Goal: Task Accomplishment & Management: Manage account settings

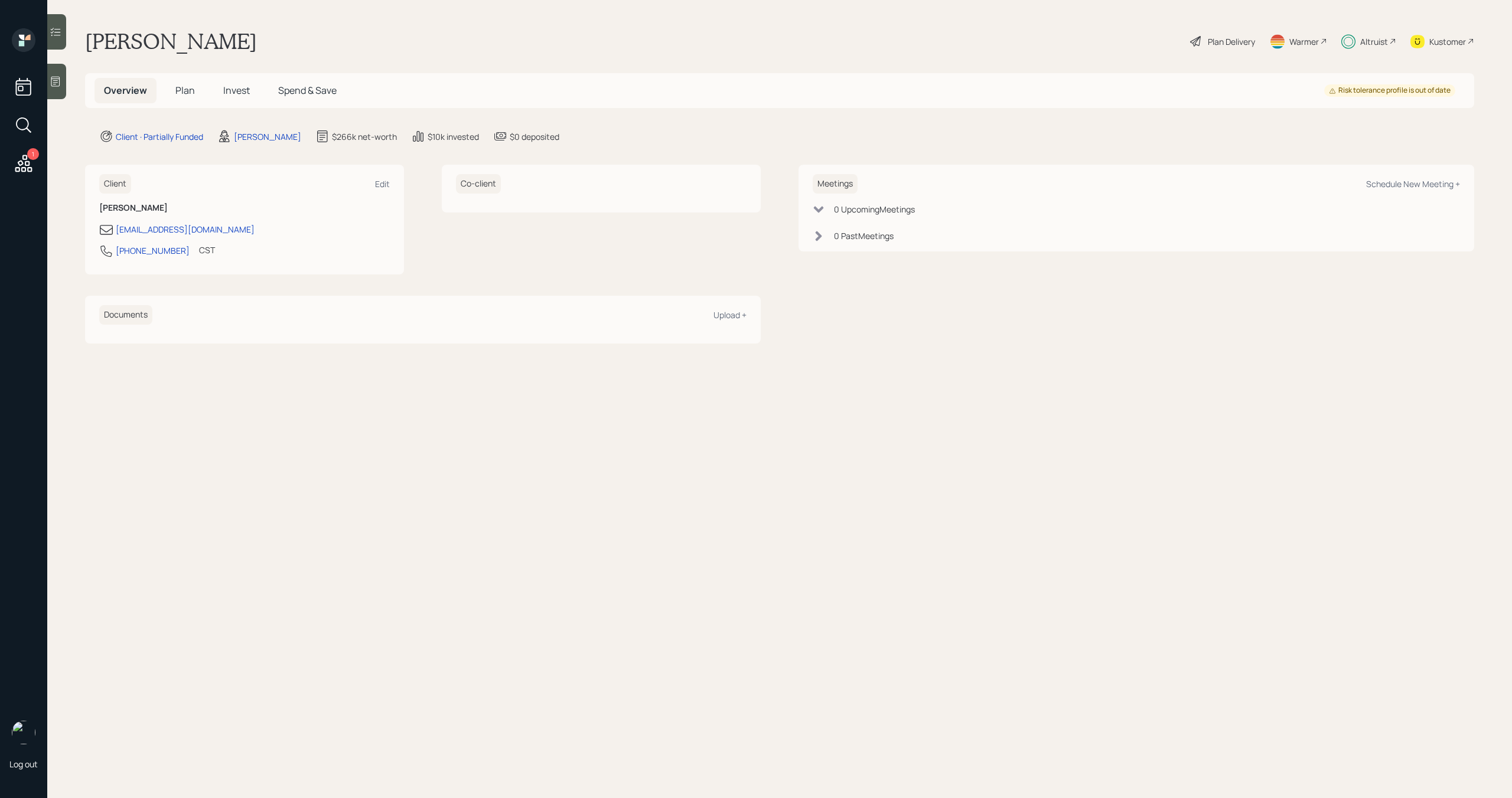
click at [190, 90] on span "Plan" at bounding box center [185, 90] width 19 height 13
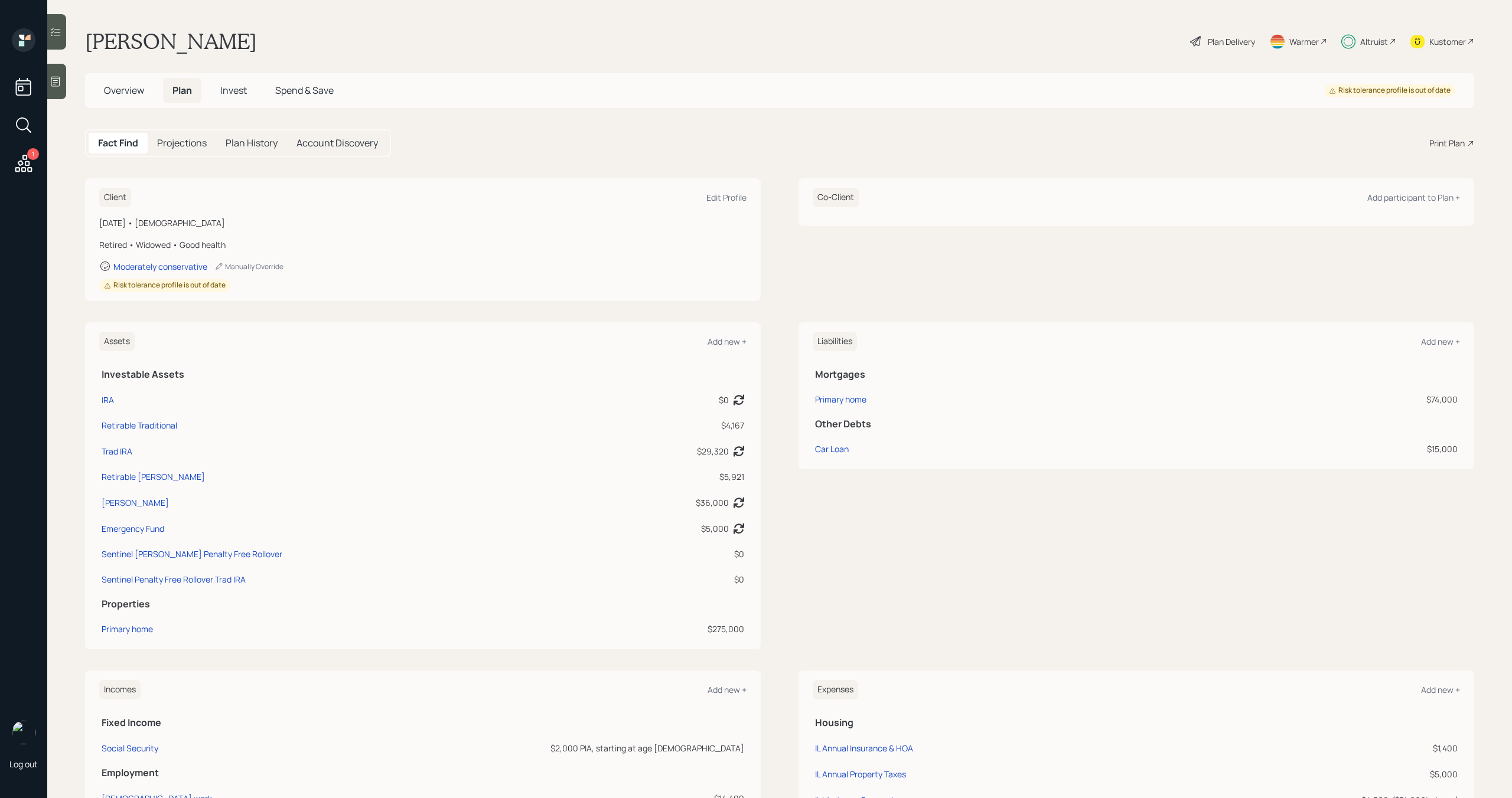
click at [237, 84] on span "Invest" at bounding box center [233, 90] width 27 height 13
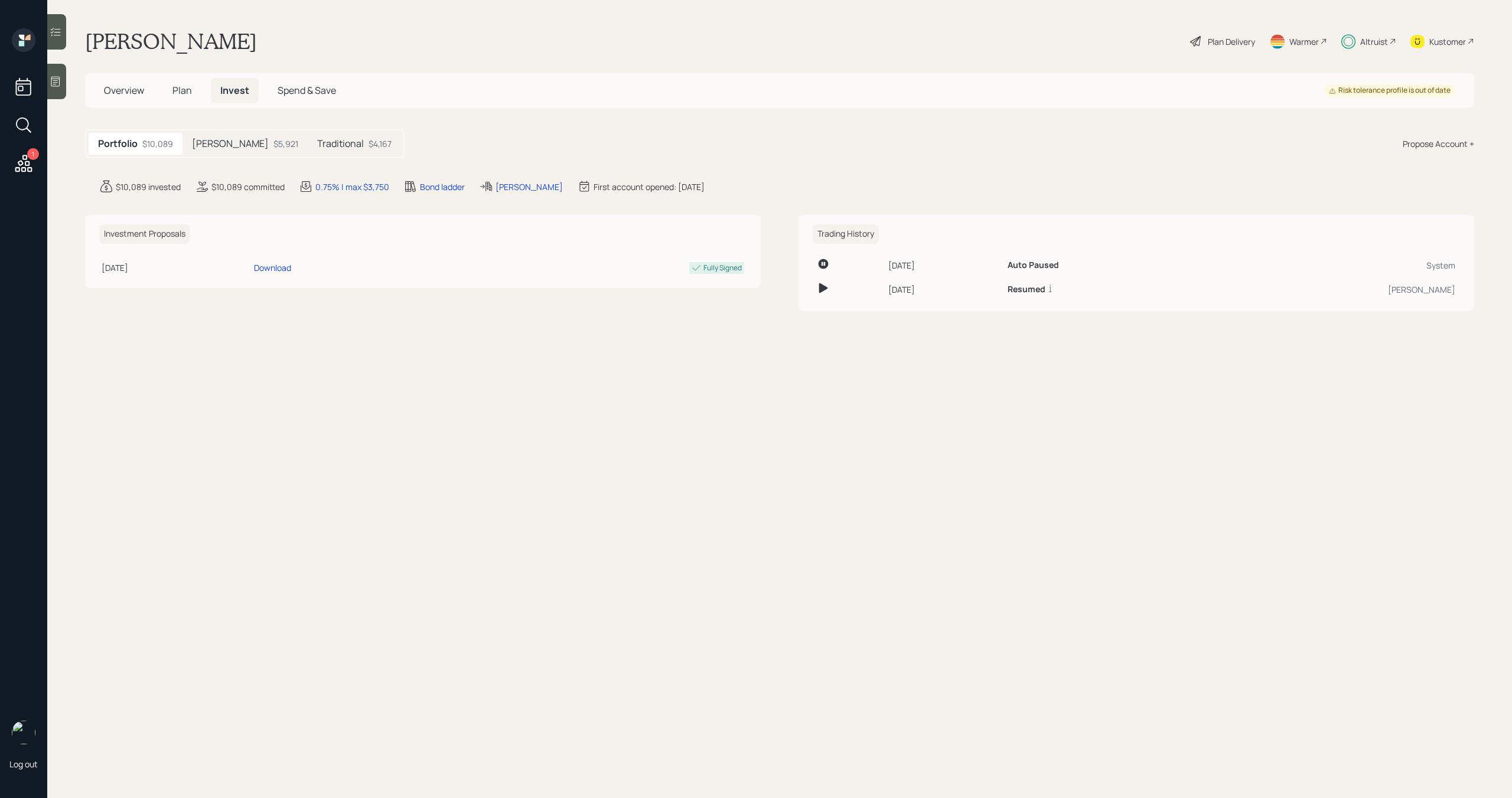
click at [273, 149] on div "$5,921" at bounding box center [285, 143] width 25 height 12
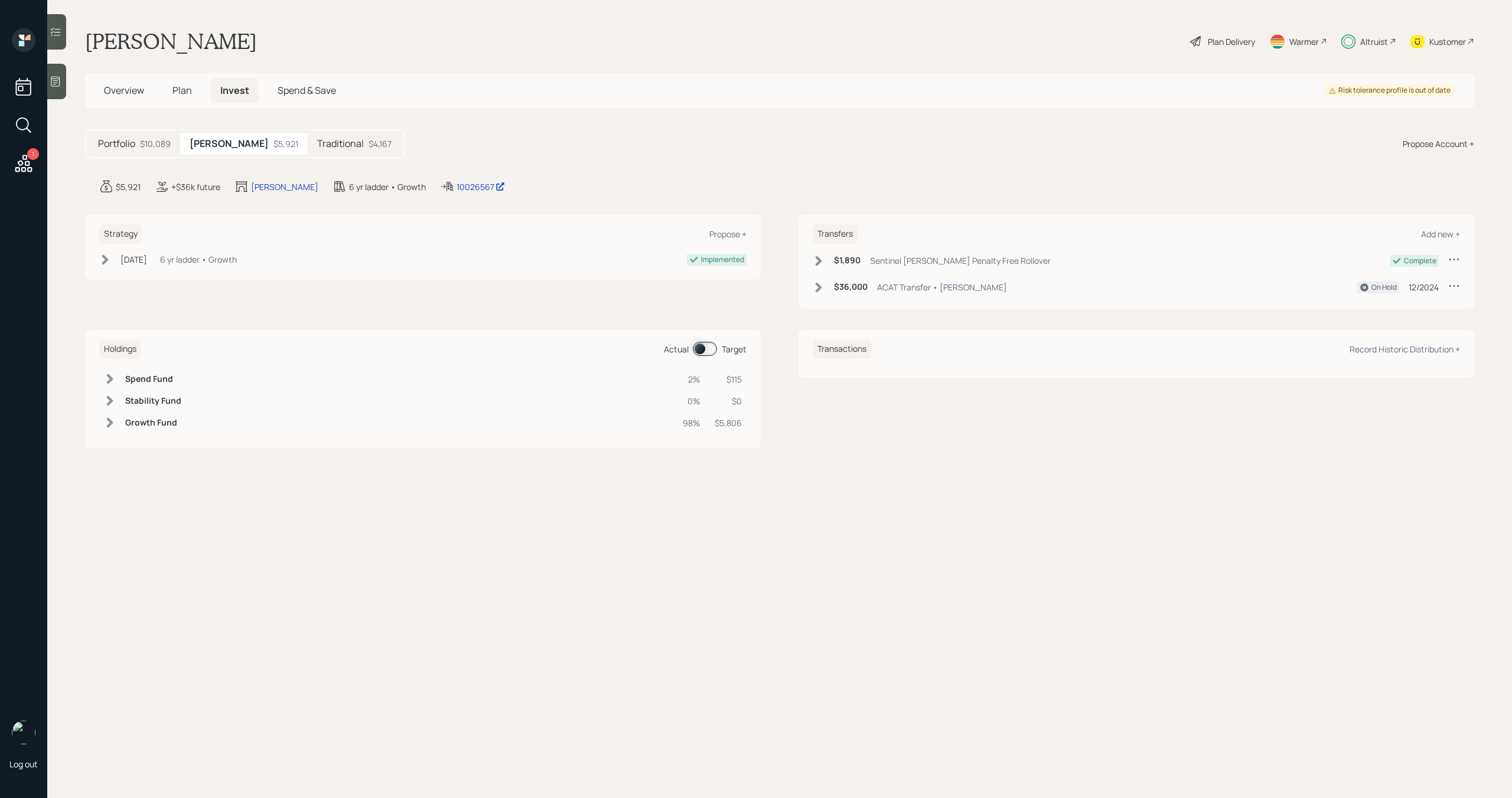
click at [317, 148] on h5 "Traditional" at bounding box center [340, 144] width 47 height 11
click at [1350, 42] on icon at bounding box center [1348, 41] width 14 height 15
click at [186, 92] on span "Plan" at bounding box center [182, 90] width 19 height 13
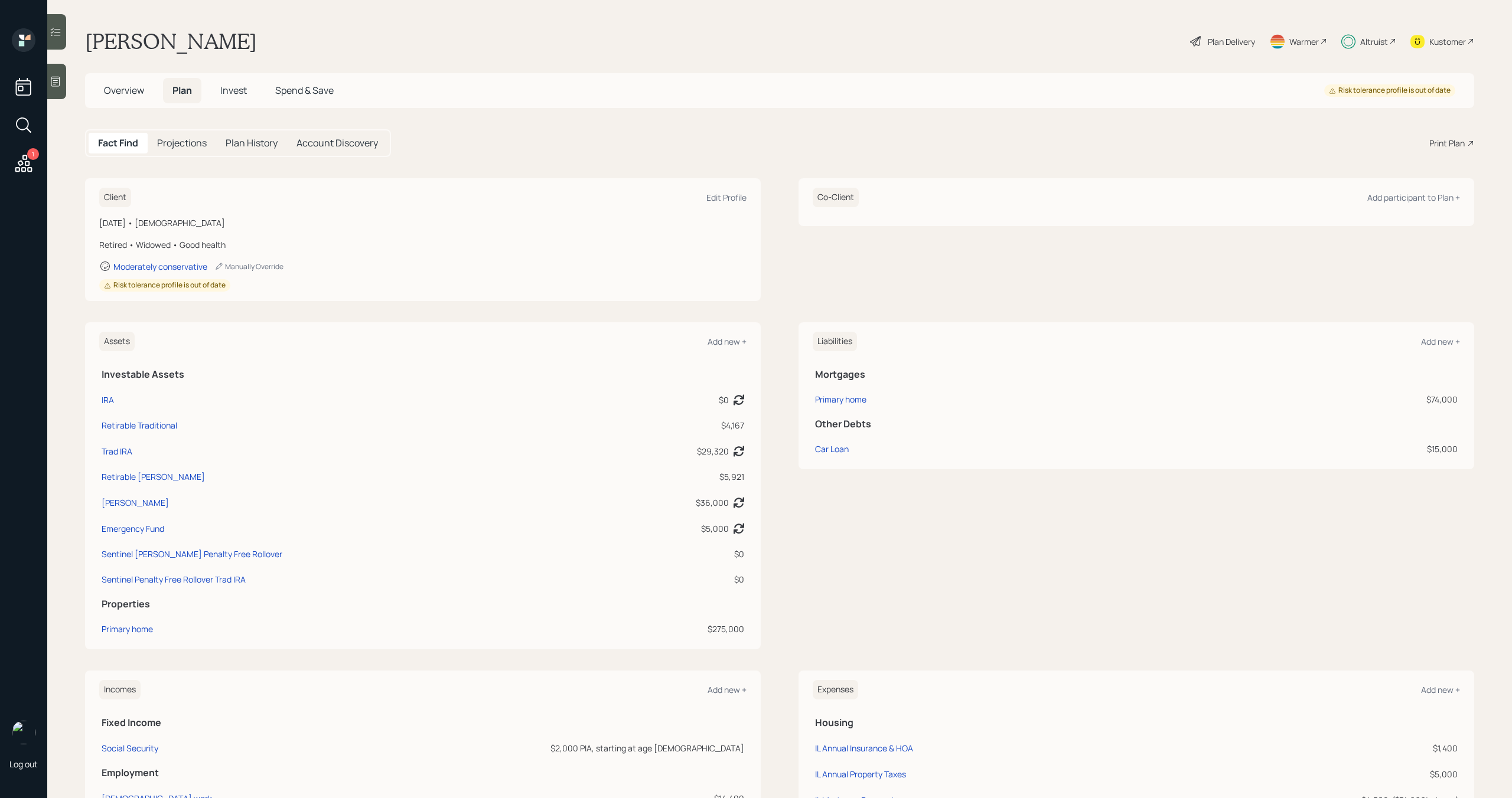
click at [130, 91] on span "Overview" at bounding box center [124, 90] width 41 height 13
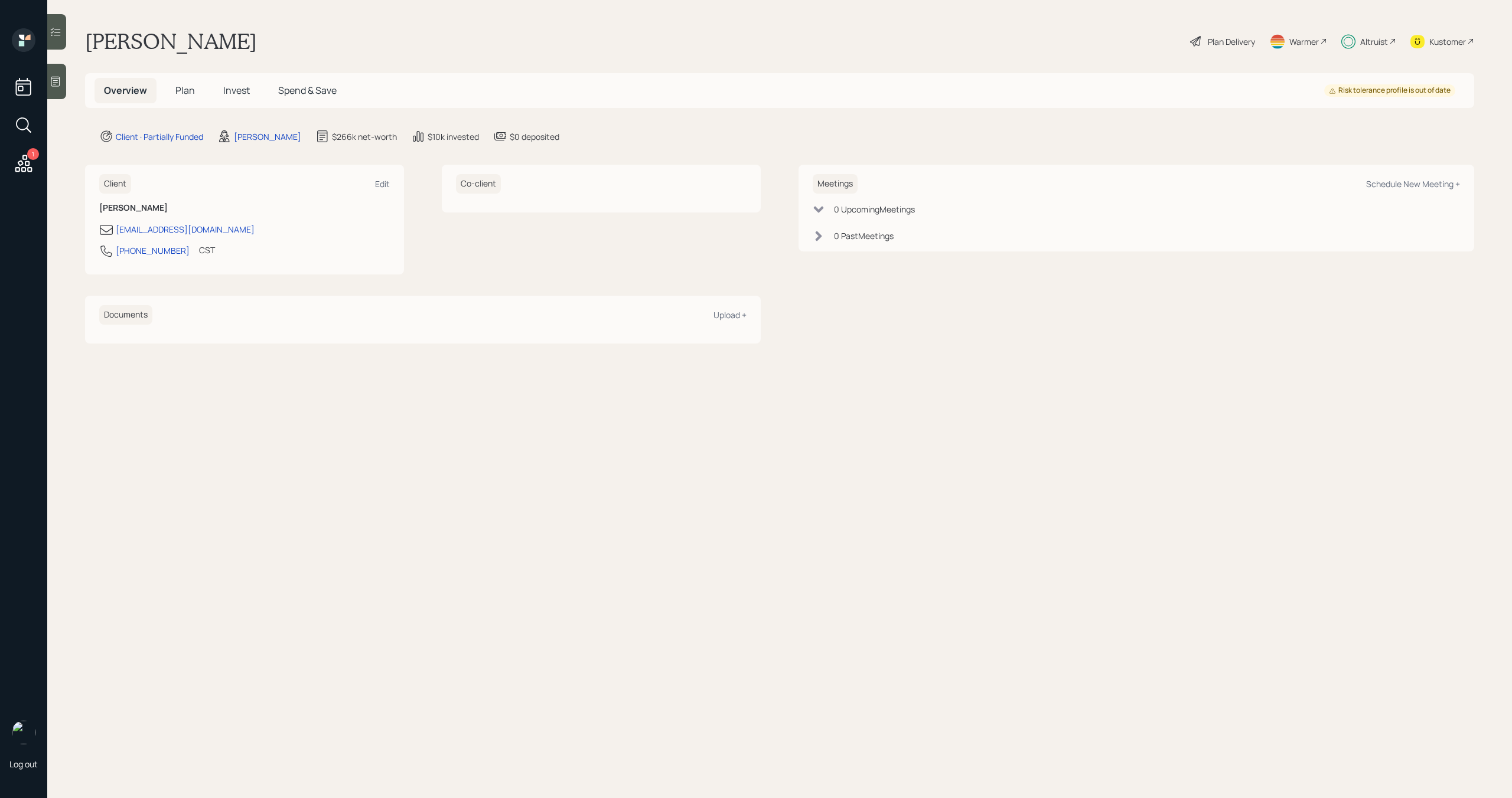
click at [233, 90] on span "Invest" at bounding box center [236, 90] width 27 height 13
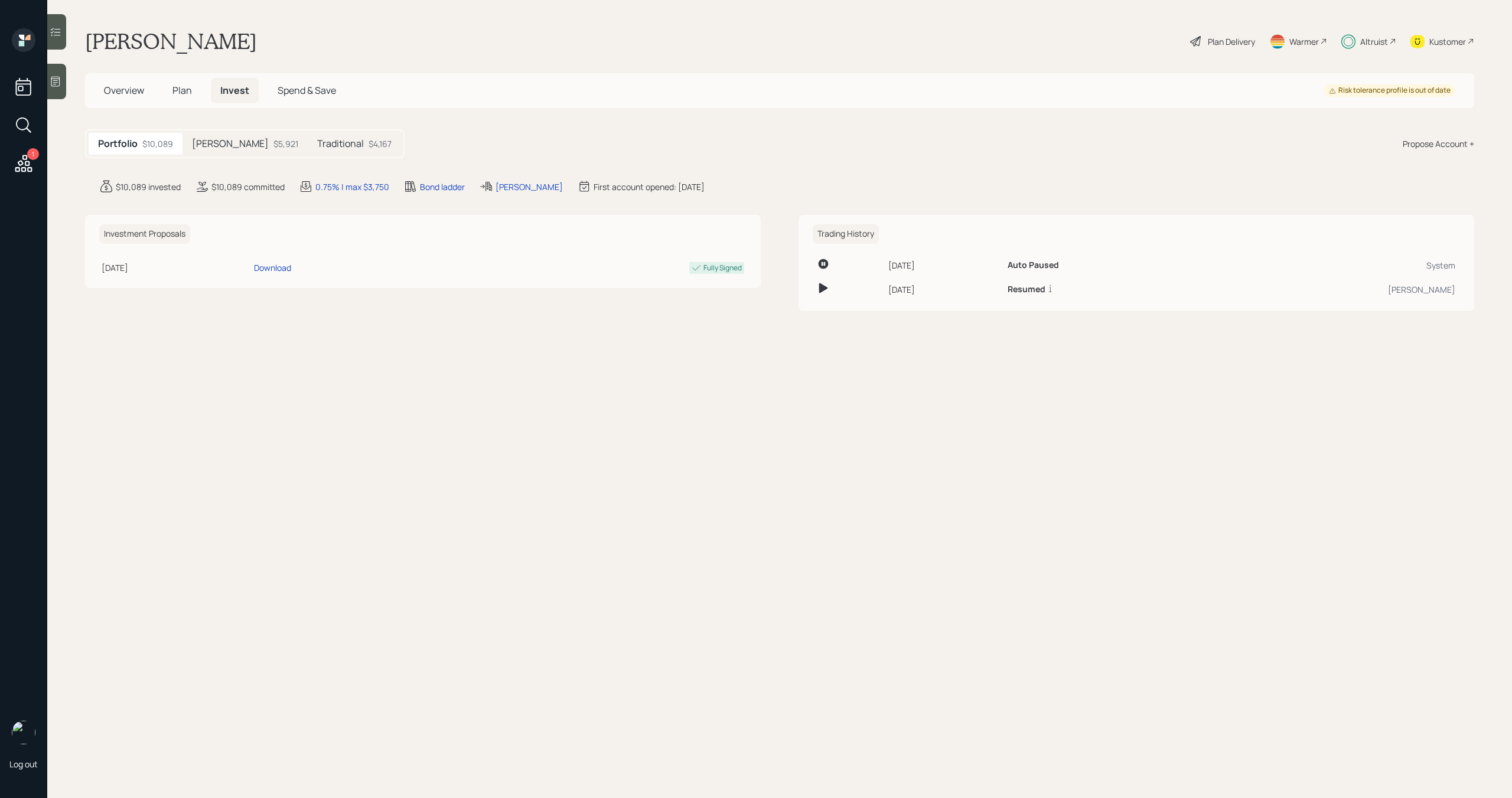
click at [194, 89] on h5 "Plan" at bounding box center [182, 90] width 38 height 25
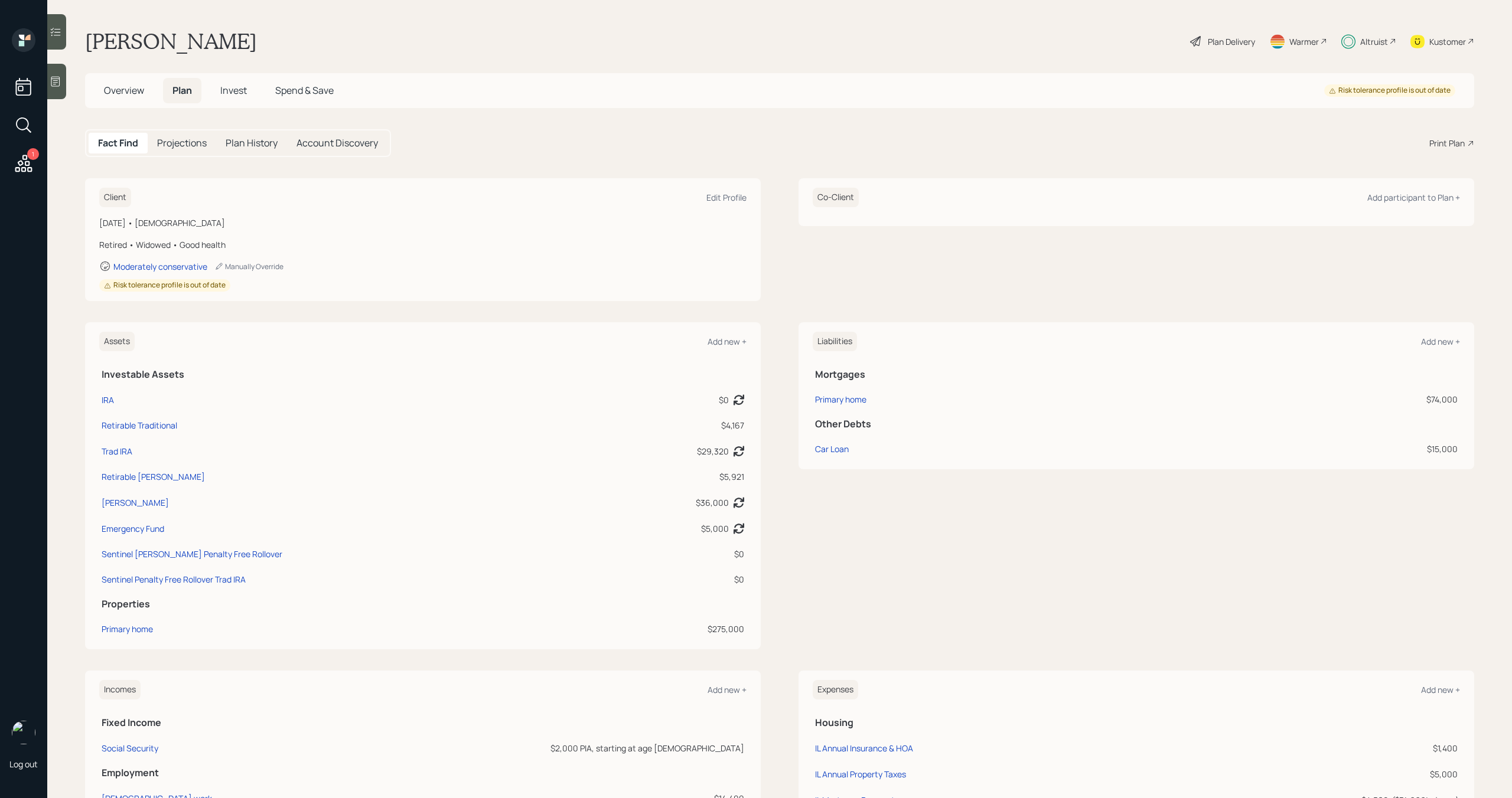
click at [262, 140] on h5 "Plan History" at bounding box center [251, 143] width 52 height 11
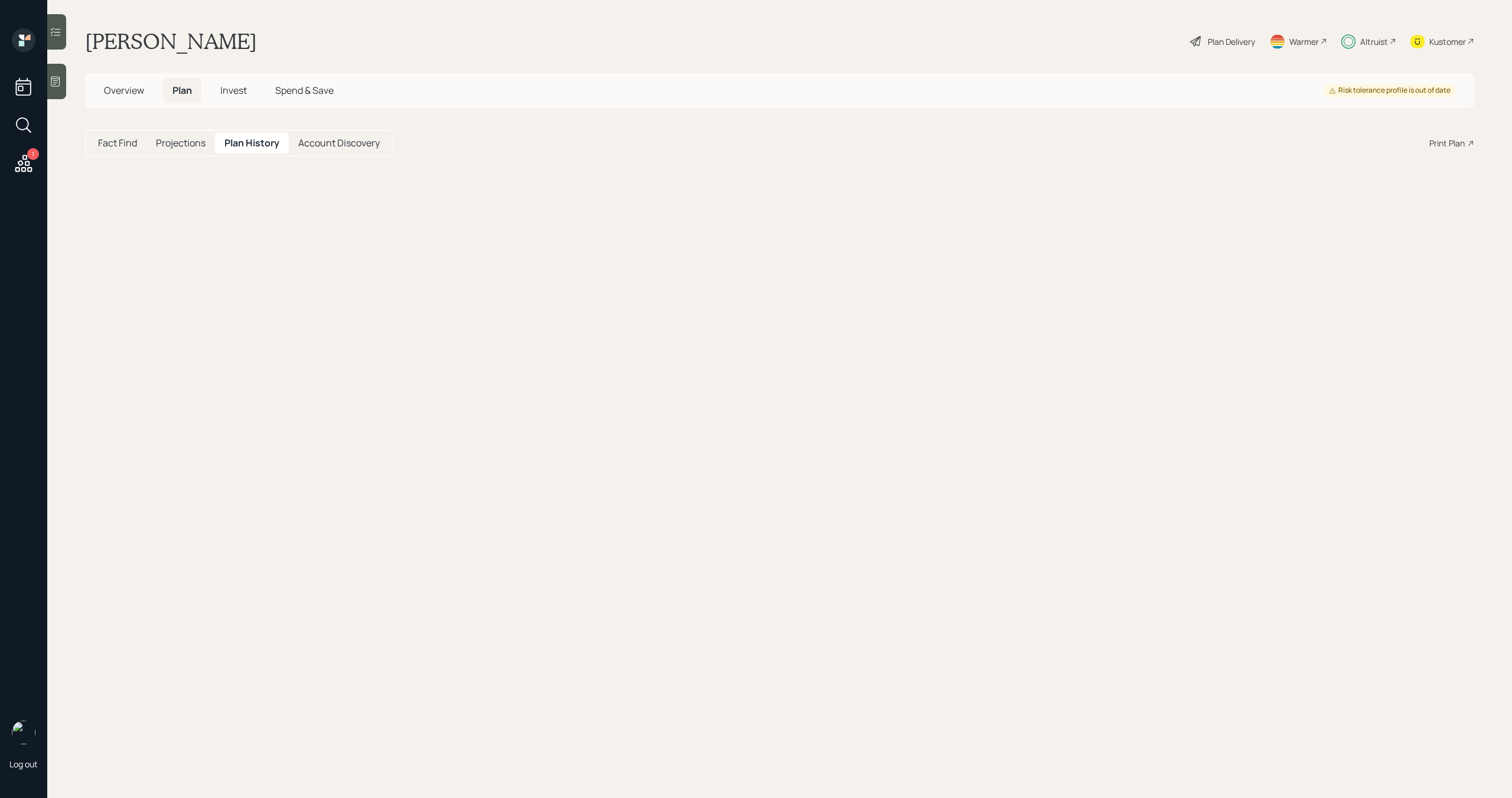
select select "64ba55e1-d737-4931-a212-4a5336b2fb0a"
select select "4bd481f1-4c0c-46ab-b510-4f4f7b2068b2"
select select "19d2c825-bf2c-46e6-9ee8-088cd9eb4723"
select select "8fb8e401-8263-456f-9aed-0be1c2a59760"
select select "04de4aae-012d-4d68-b5fa-36d41b419541"
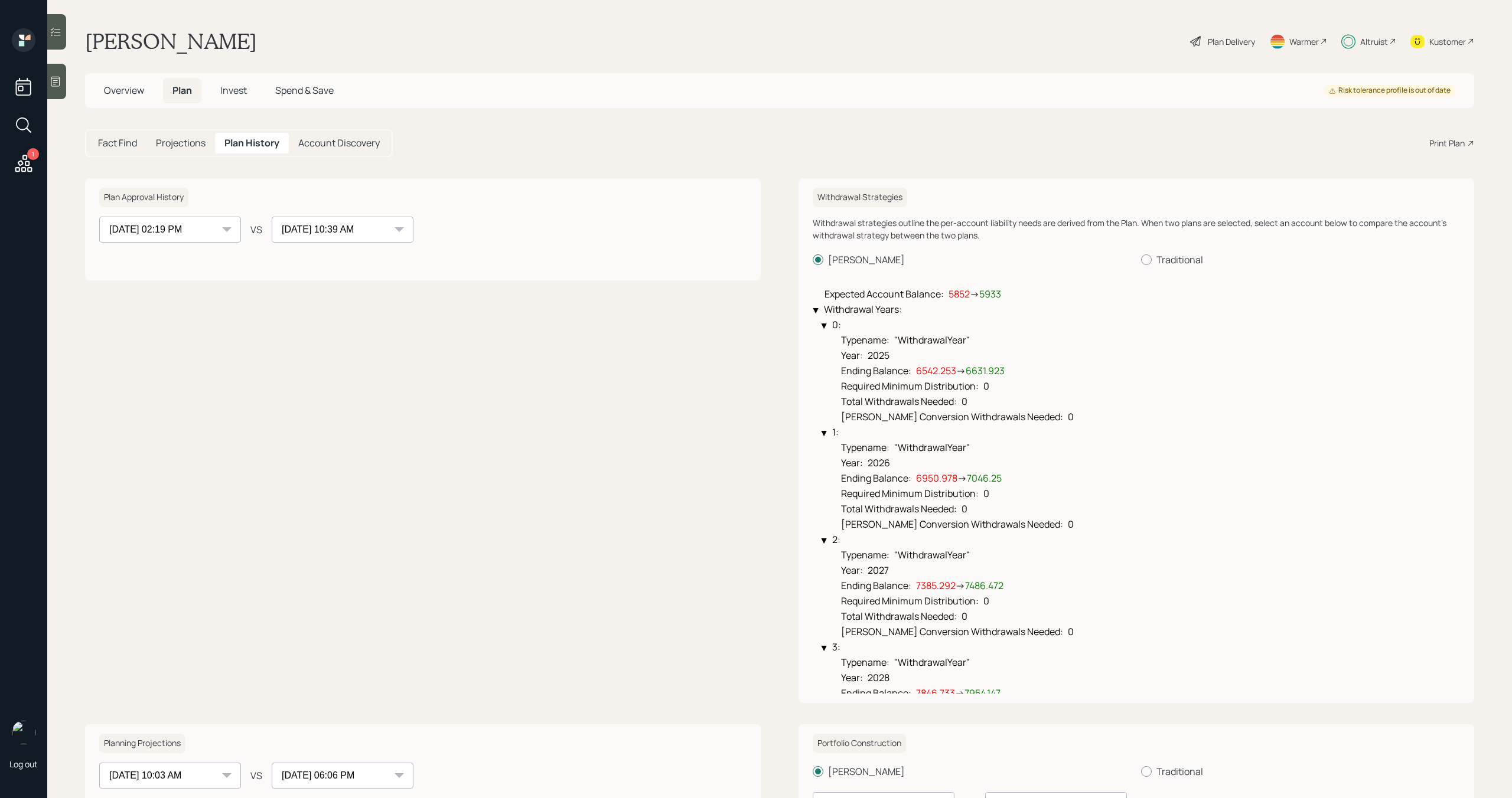
click at [337, 147] on h5 "Account Discovery" at bounding box center [339, 143] width 82 height 11
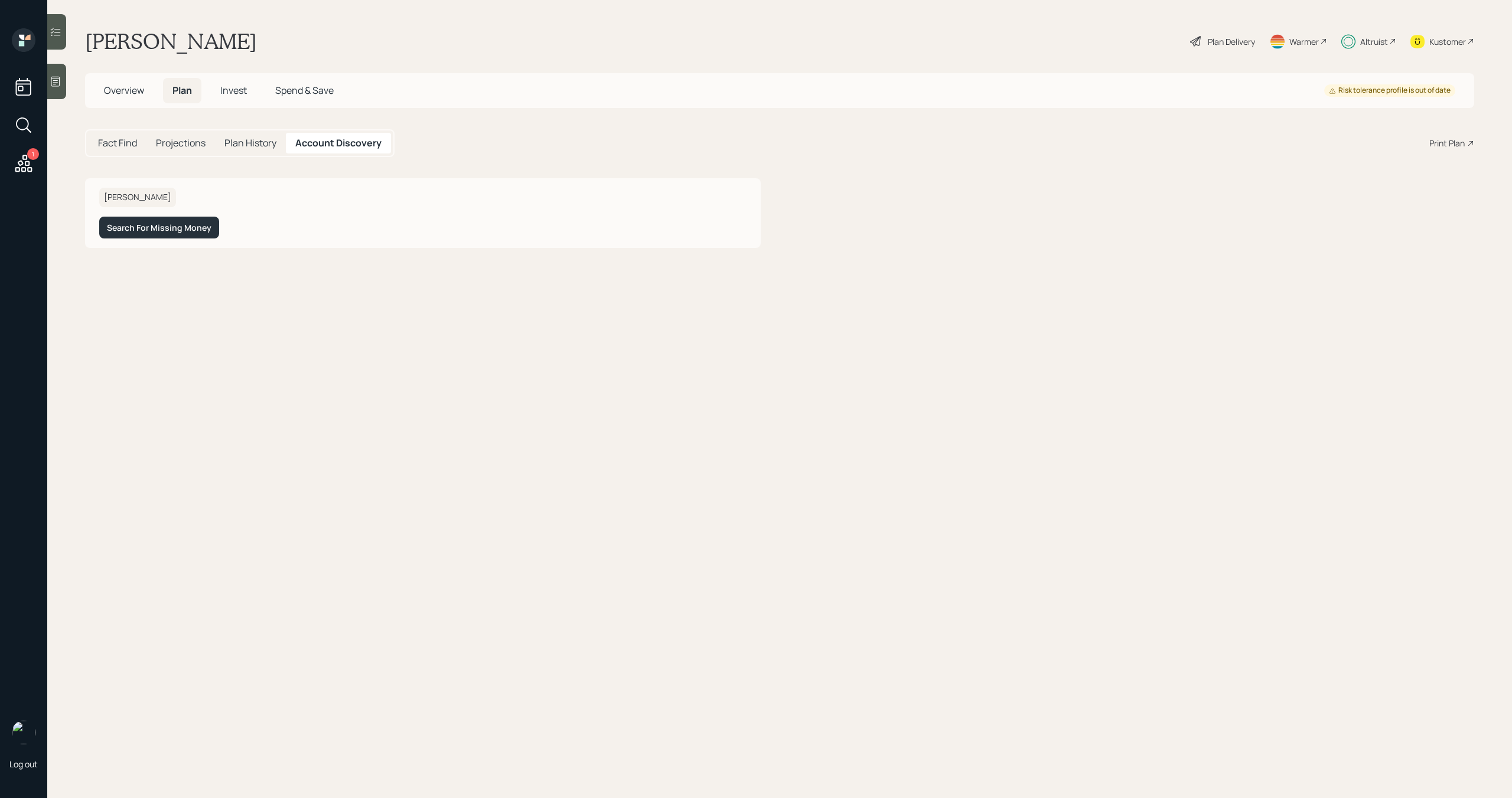
click at [276, 149] on div "Plan History" at bounding box center [250, 143] width 70 height 21
select select "64ba55e1-d737-4931-a212-4a5336b2fb0a"
select select "4bd481f1-4c0c-46ab-b510-4f4f7b2068b2"
select select "19d2c825-bf2c-46e6-9ee8-088cd9eb4723"
select select "8fb8e401-8263-456f-9aed-0be1c2a59760"
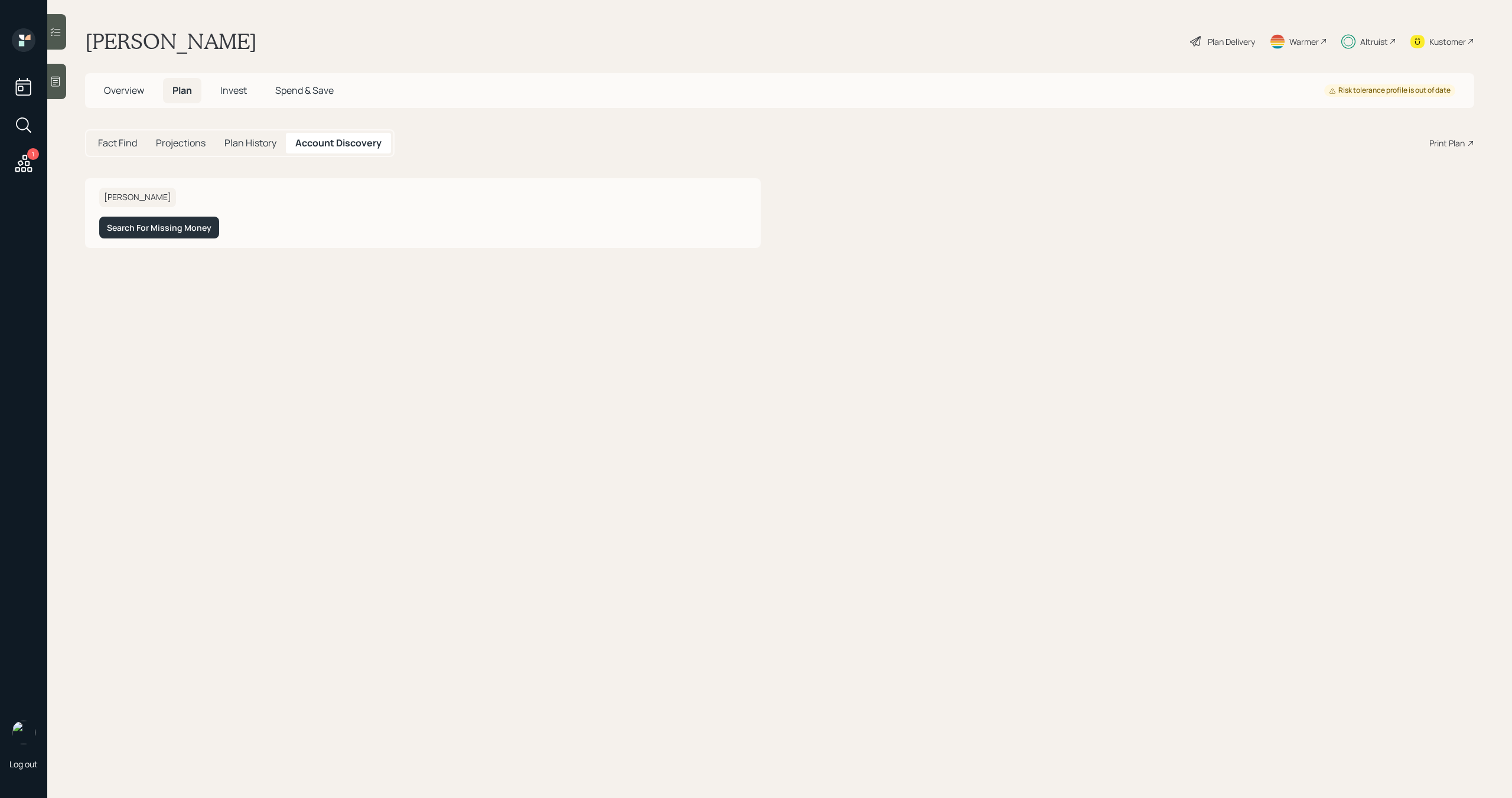
select select "04de4aae-012d-4d68-b5fa-36d41b419541"
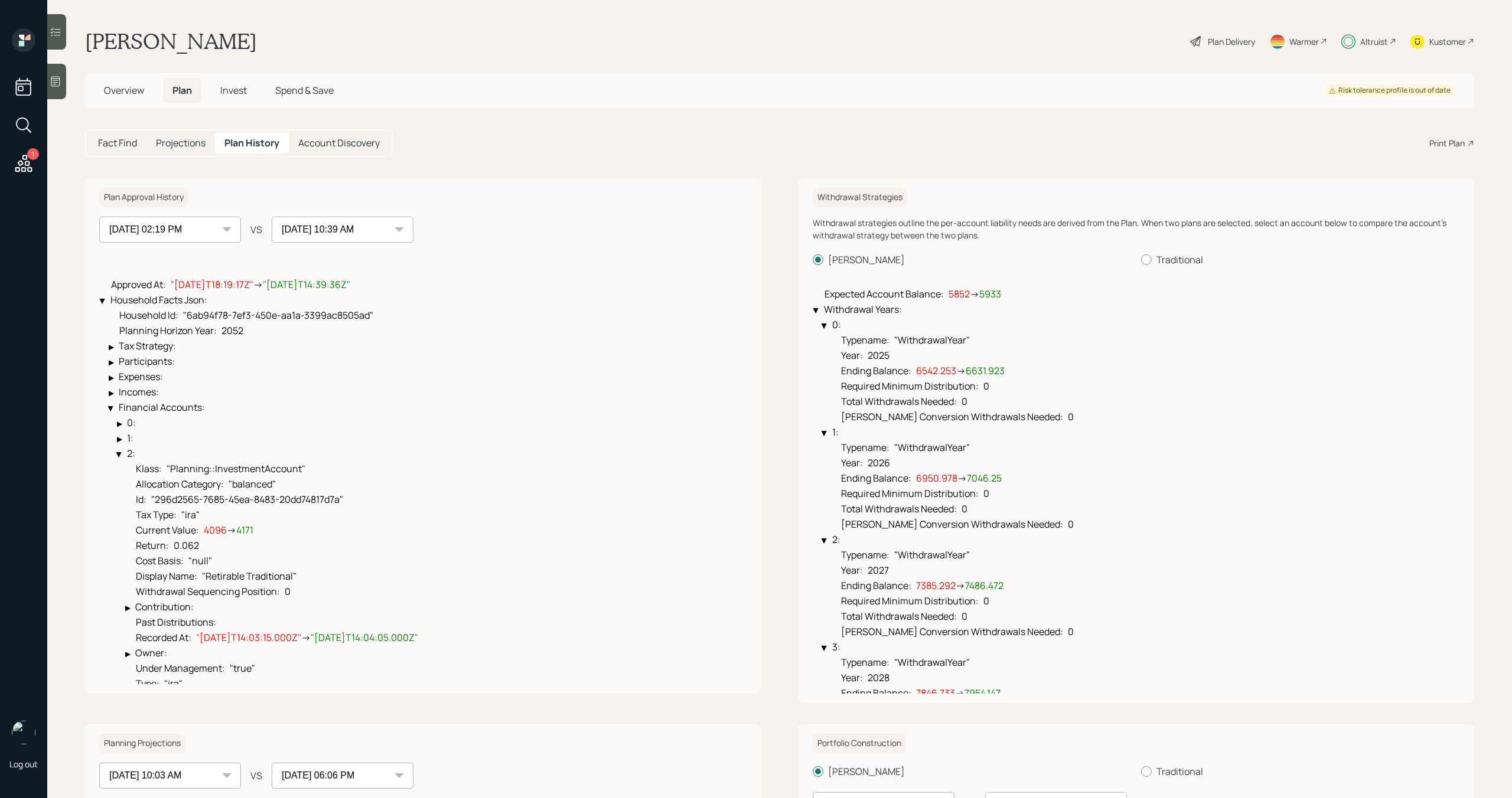
click at [227, 228] on div "[DATE] 08:47 PM [DATE] 11:53 AM [DATE] 10:33 AM [DATE] 04:32 PM [DATE] 04:32 PM…" at bounding box center [169, 229] width 142 height 26
click at [195, 231] on select "[DATE] 08:47 PM [DATE] 11:53 AM [DATE] 10:33 AM [DATE] 04:32 PM [DATE] 04:32 PM…" at bounding box center [169, 229] width 142 height 26
select select "0a830560-58d8-473a-ad91-6072d0ba4a24"
click at [99, 216] on select "[DATE] 08:47 PM [DATE] 11:53 AM [DATE] 10:33 AM [DATE] 04:32 PM [DATE] 04:32 PM…" at bounding box center [169, 229] width 142 height 26
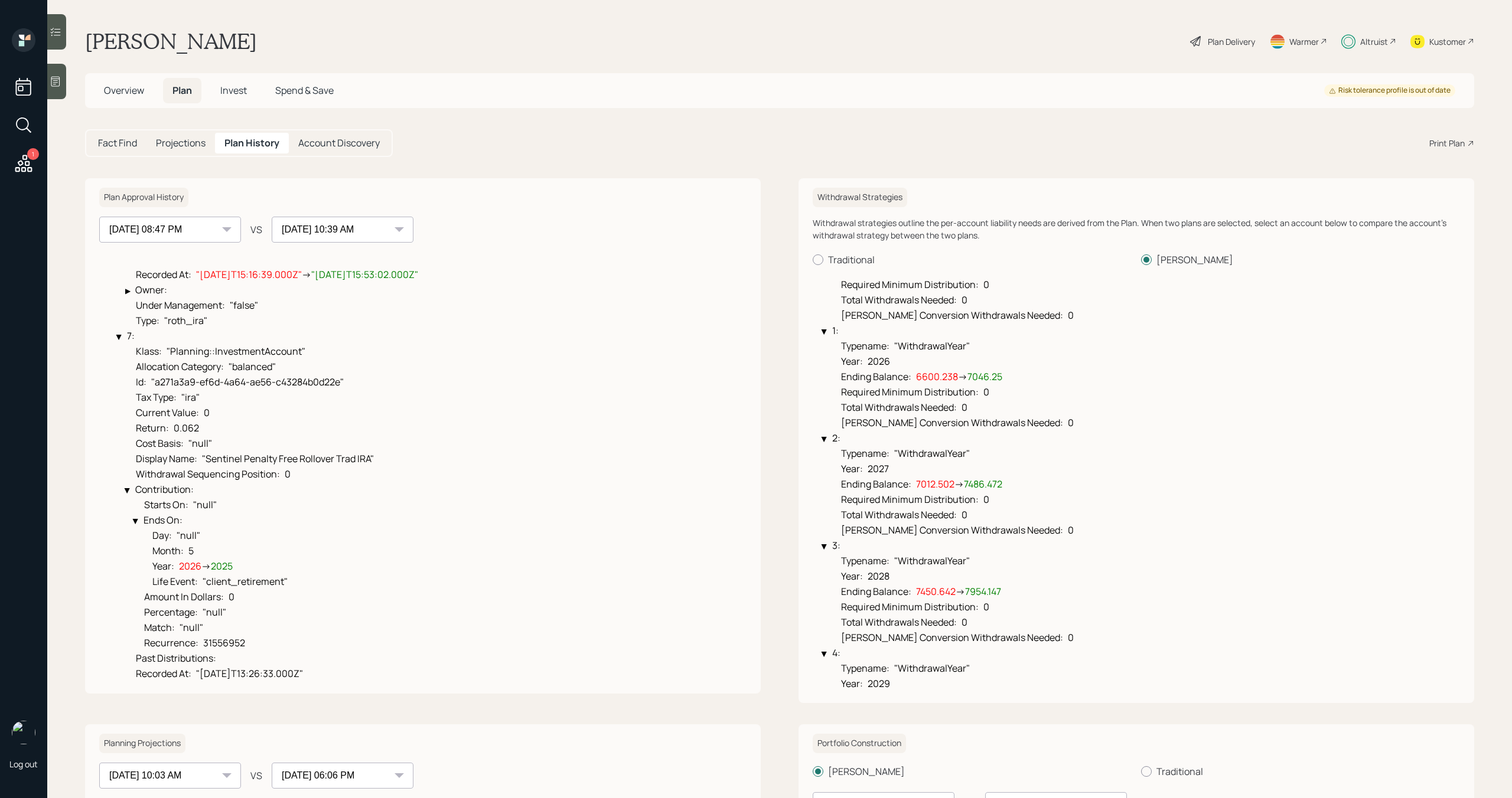
scroll to position [4013, 0]
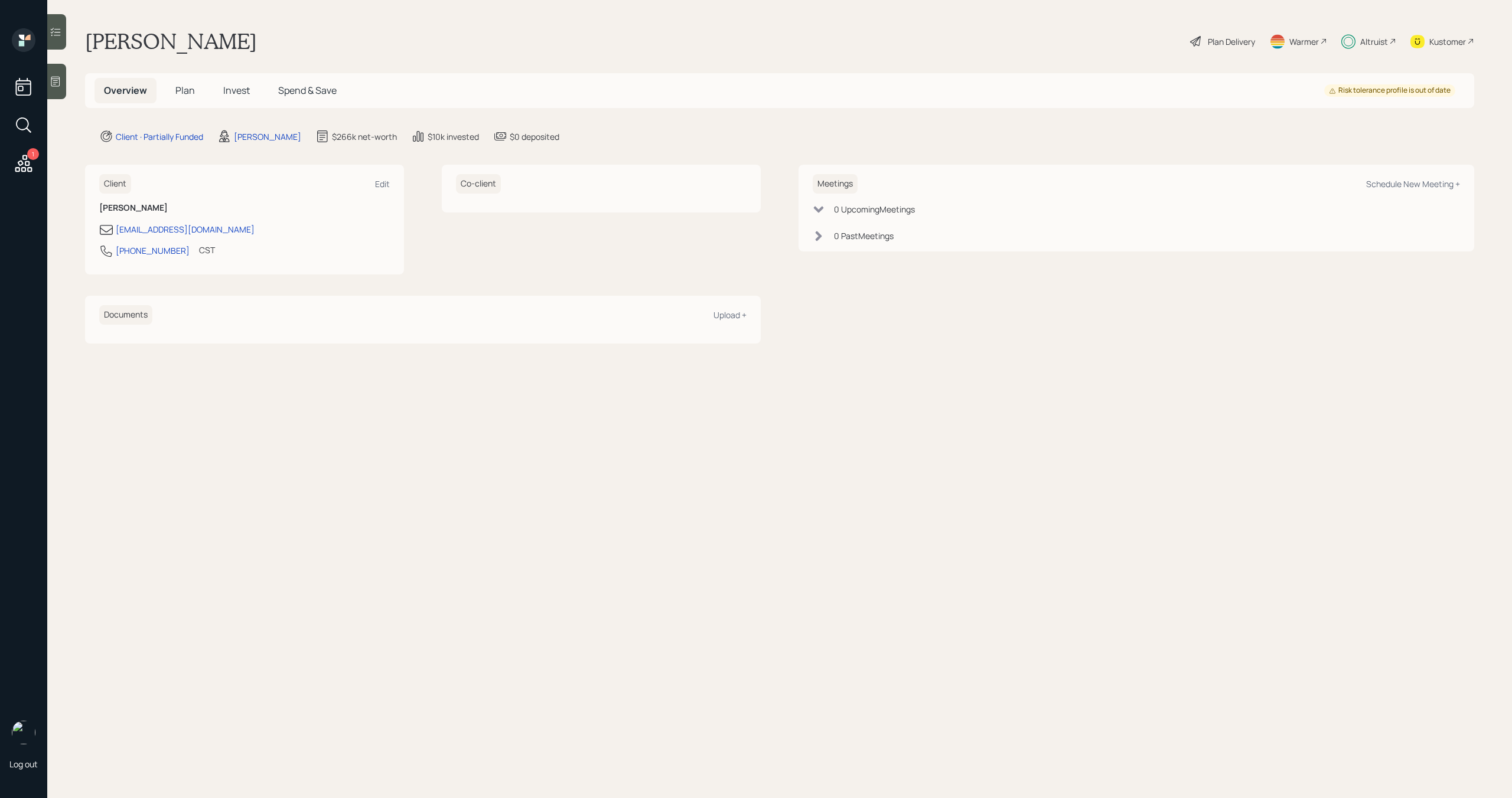
click at [186, 89] on span "Plan" at bounding box center [185, 90] width 19 height 13
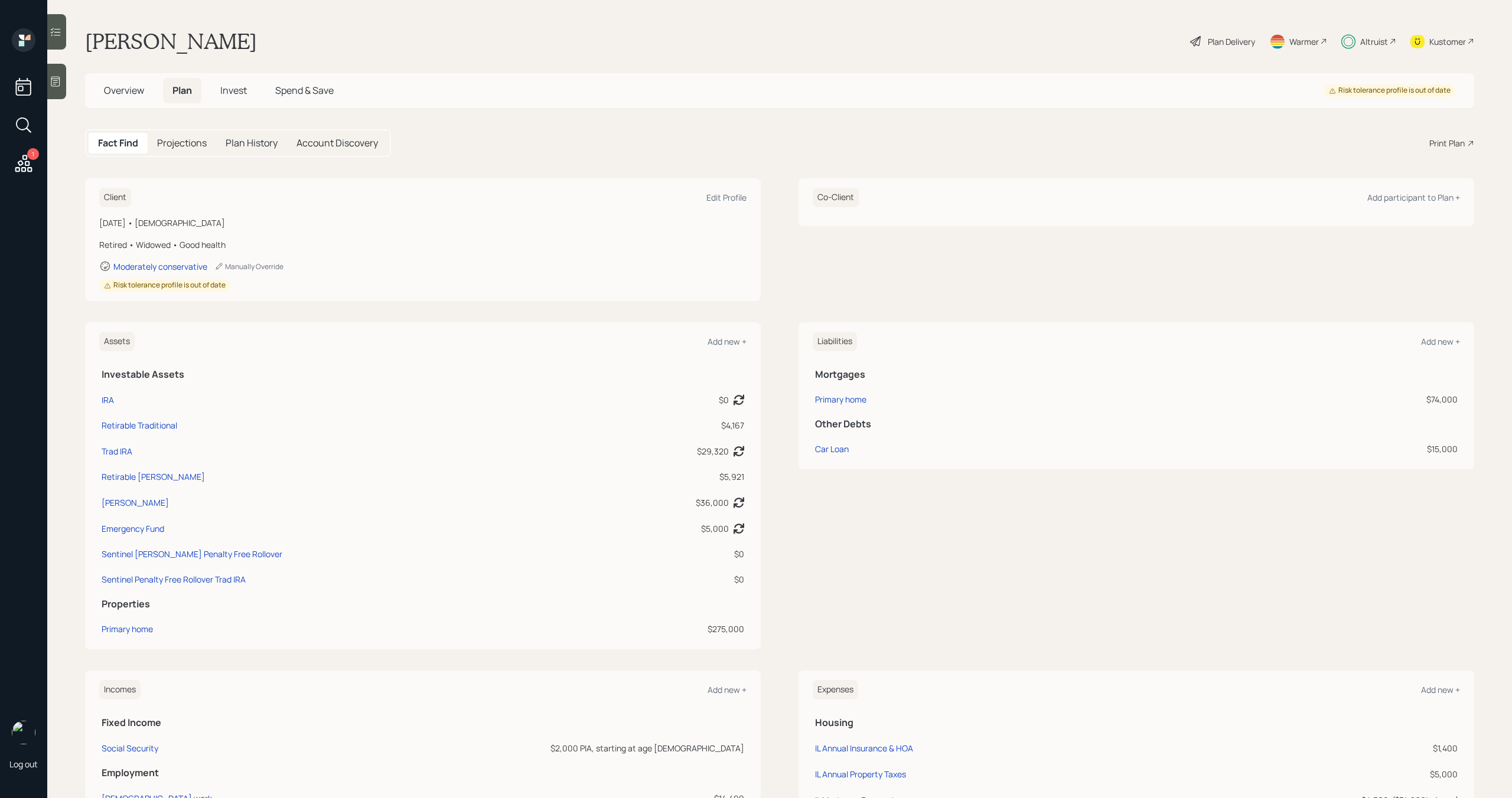
click at [238, 91] on span "Invest" at bounding box center [233, 90] width 27 height 13
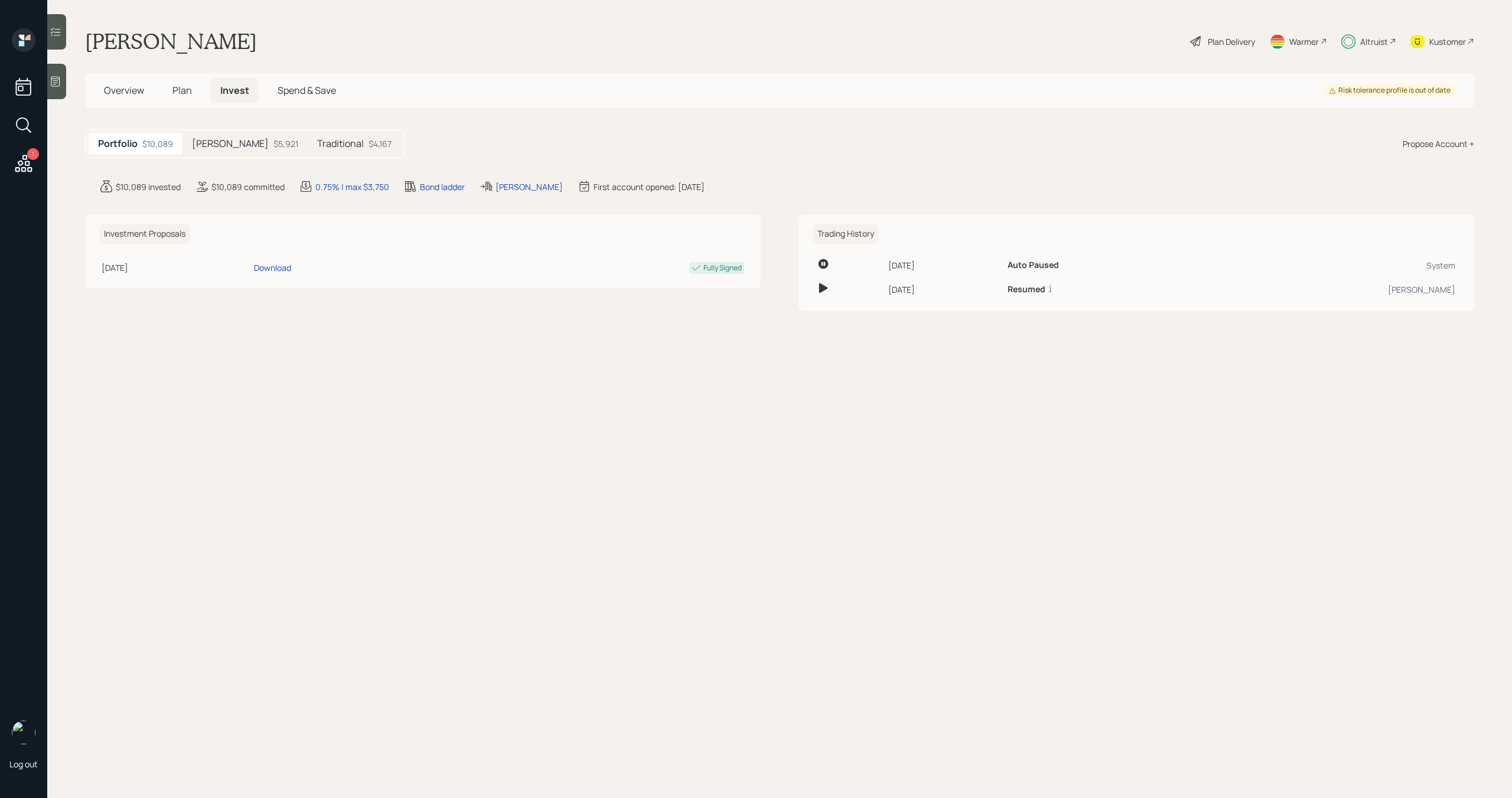
click at [273, 140] on div "$5,921" at bounding box center [285, 143] width 25 height 12
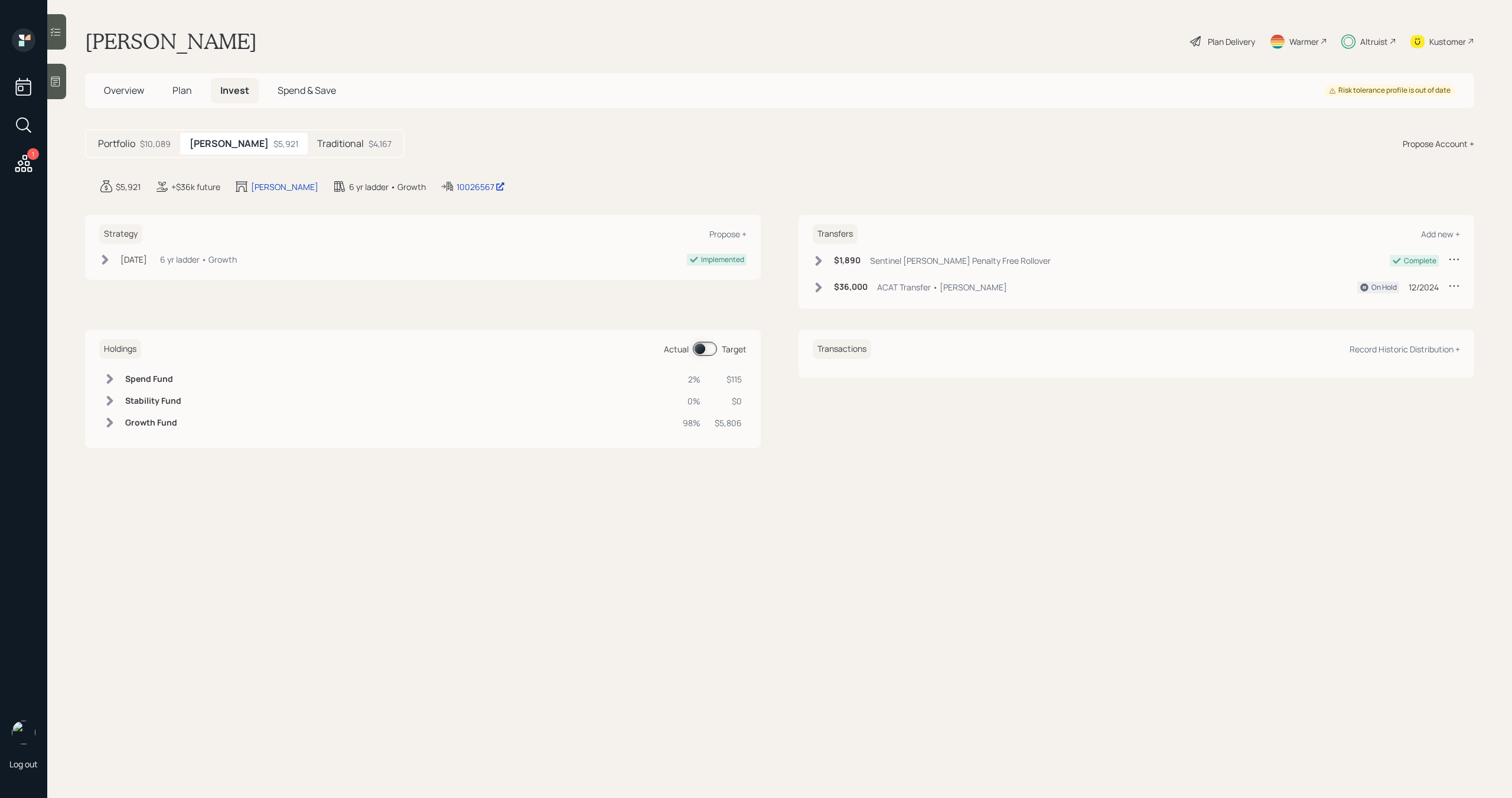
click at [317, 140] on h5 "Traditional" at bounding box center [340, 144] width 47 height 11
click at [271, 147] on div "$5,921" at bounding box center [284, 143] width 25 height 12
click at [55, 45] on div at bounding box center [56, 32] width 19 height 36
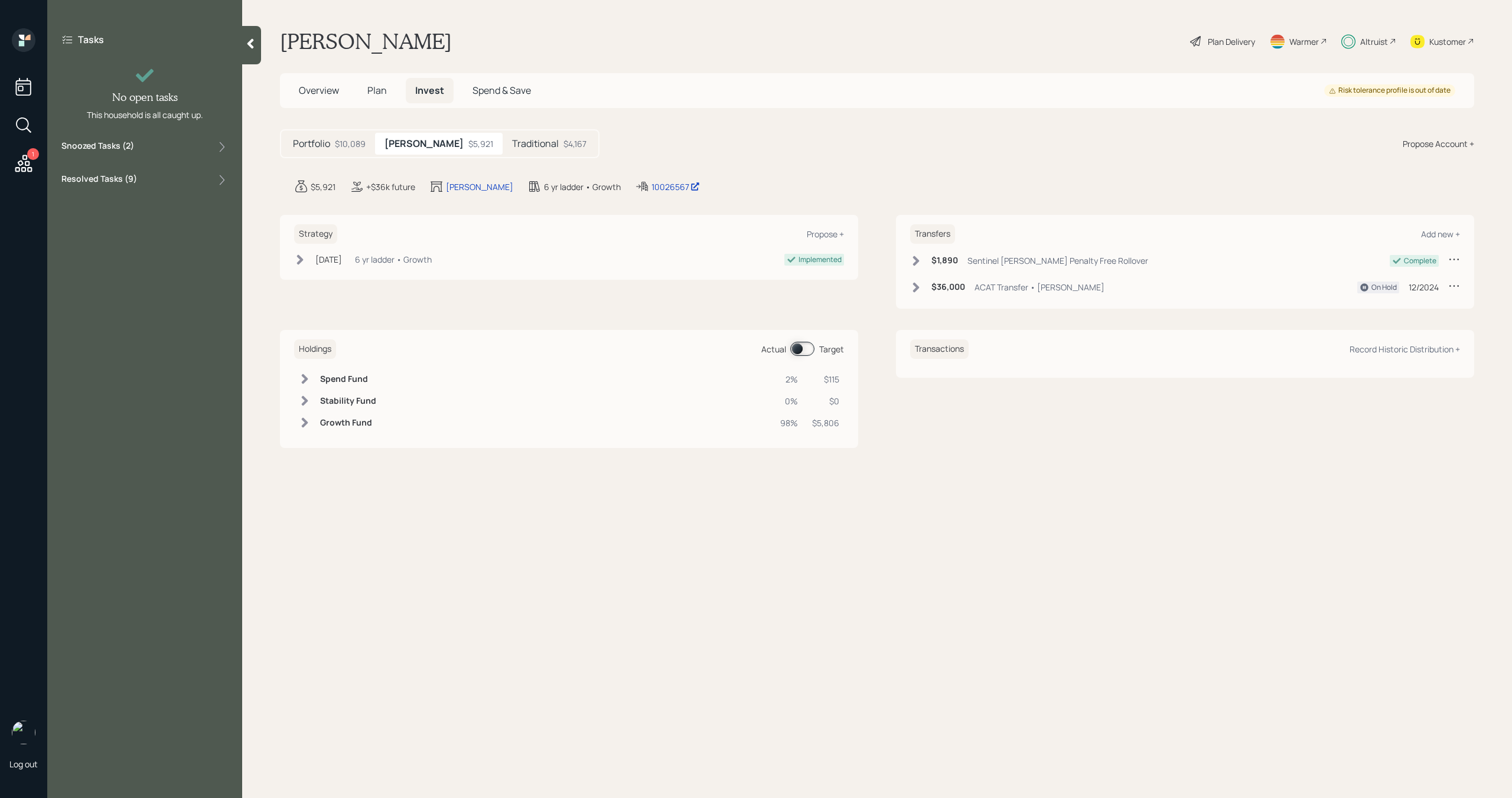
click at [122, 142] on label "Snoozed Tasks ( 2 )" at bounding box center [98, 147] width 73 height 14
click at [162, 184] on div "Snoozed until Tomorrow" at bounding box center [142, 184] width 112 height 9
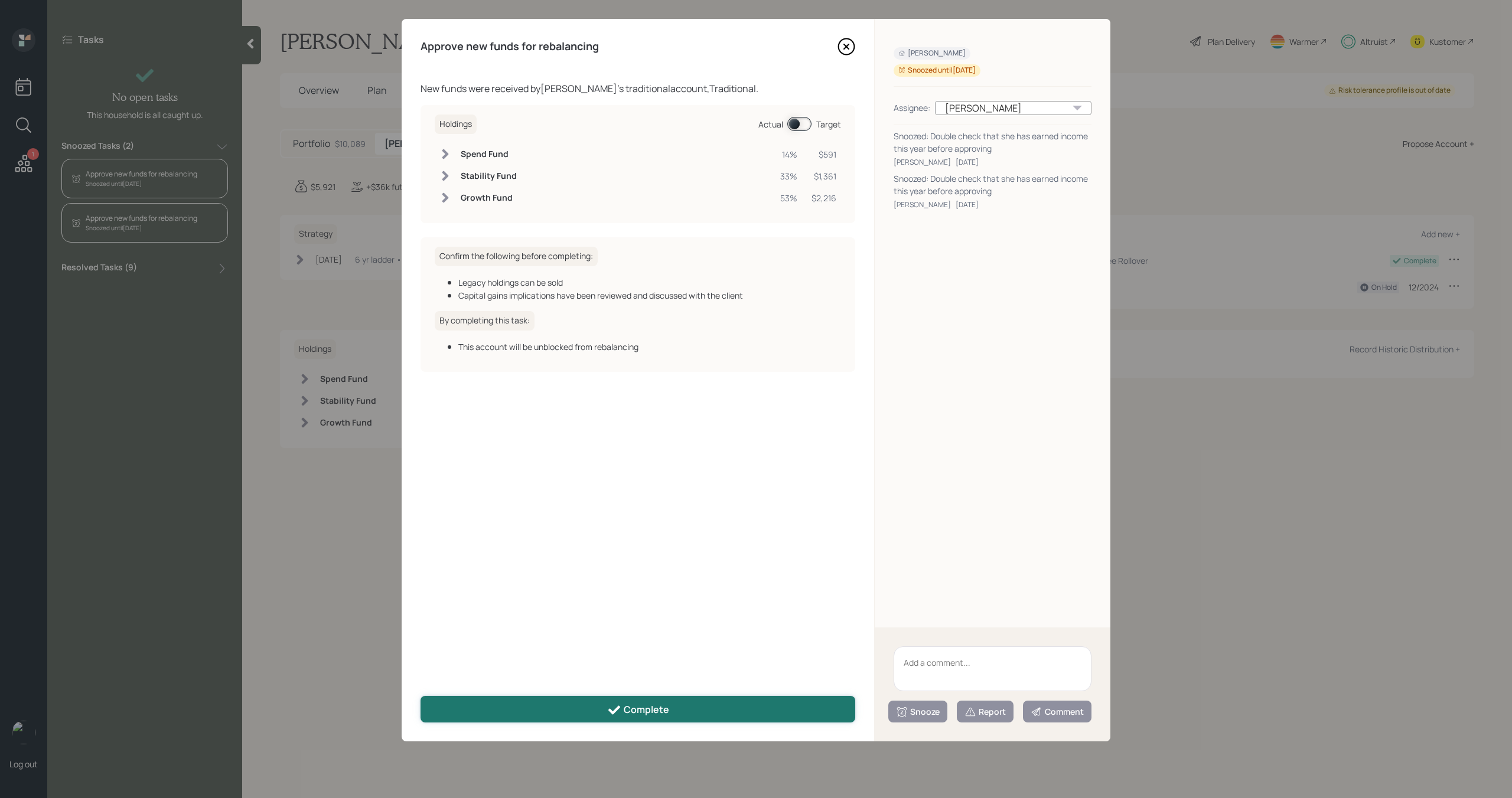
click at [611, 701] on button "Complete" at bounding box center [638, 709] width 434 height 27
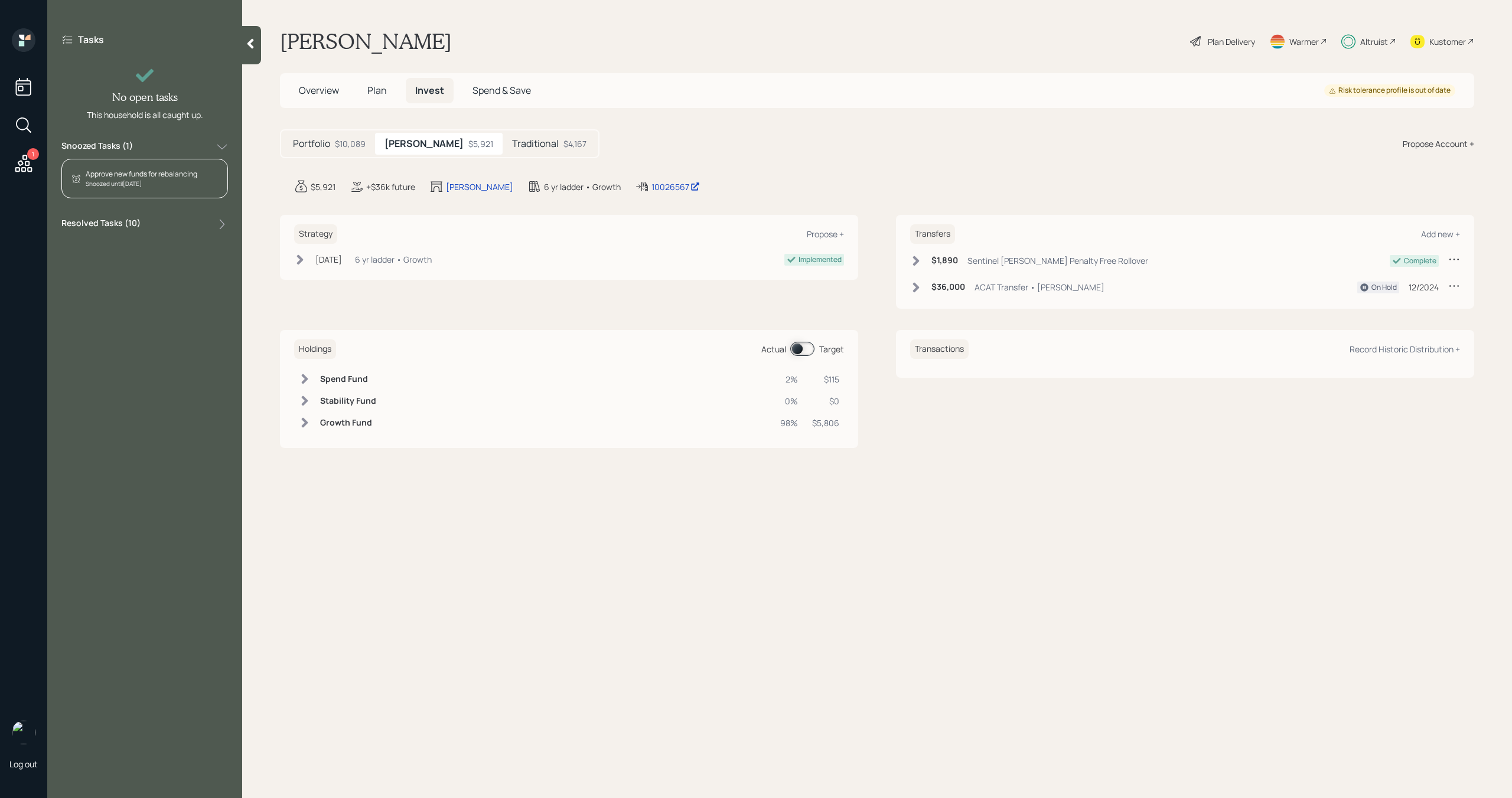
click at [169, 173] on div "Approve new funds for rebalancing" at bounding box center [142, 173] width 112 height 11
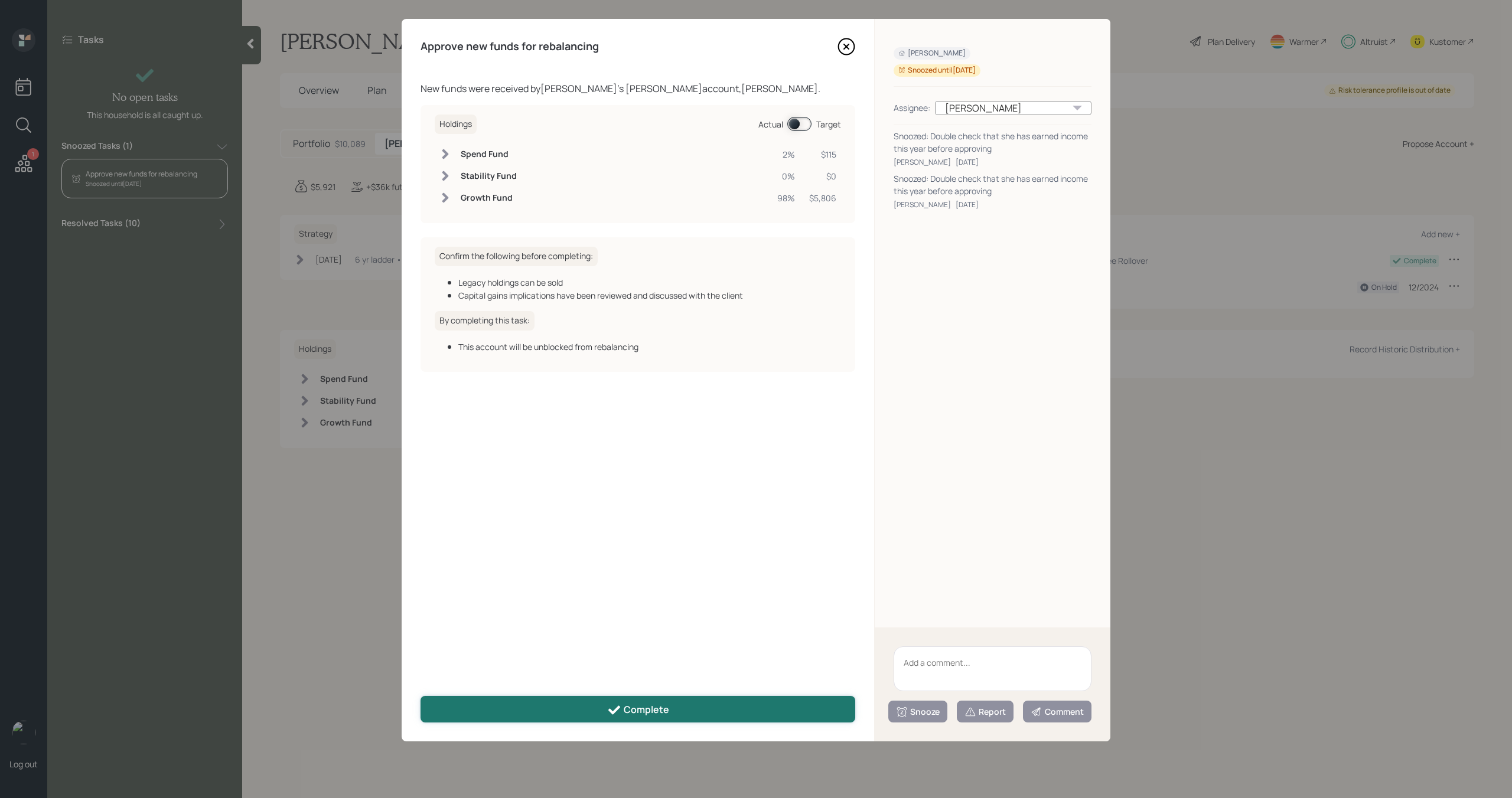
click at [575, 707] on button "Complete" at bounding box center [638, 709] width 434 height 27
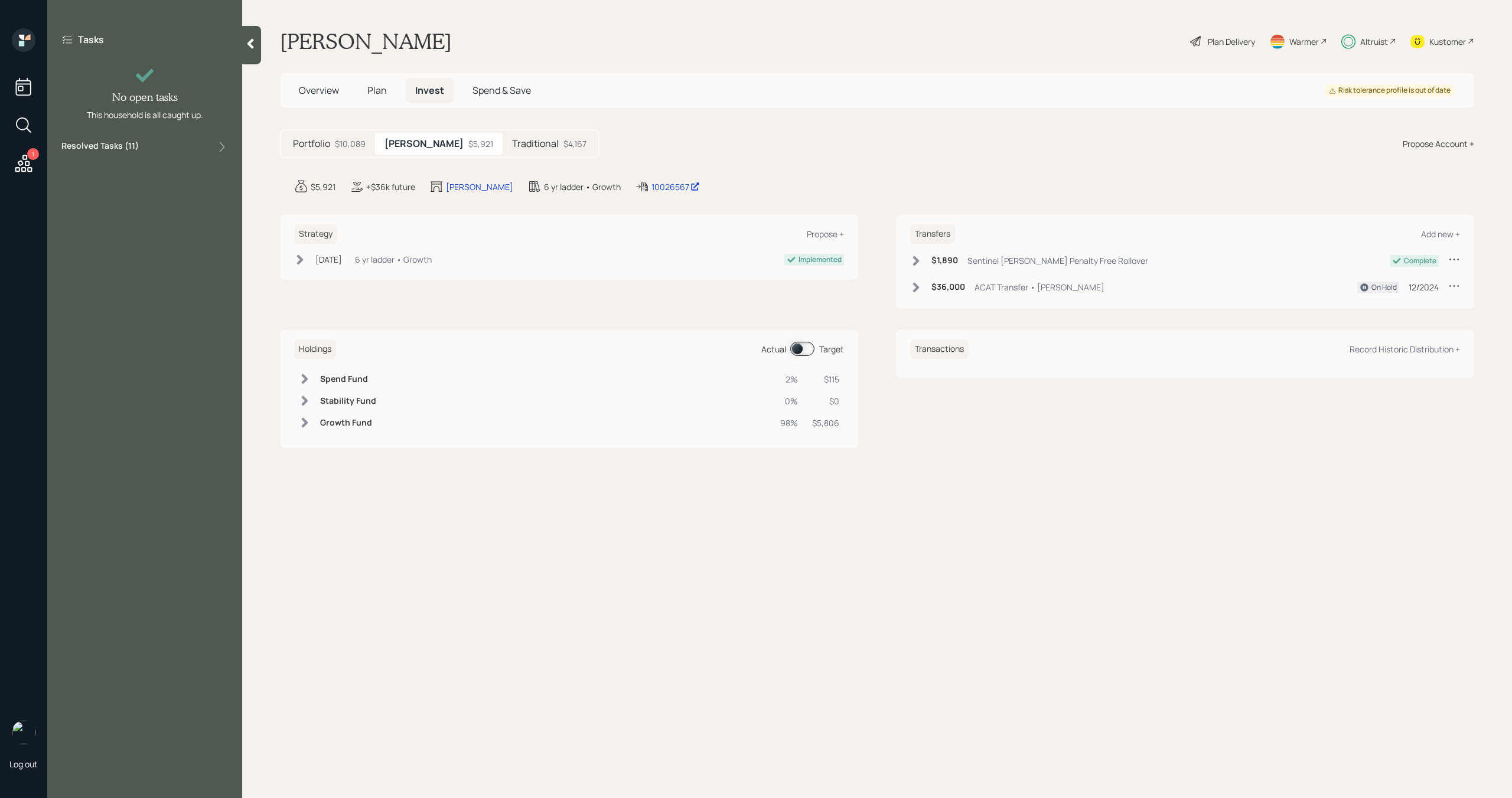
click at [251, 41] on icon at bounding box center [250, 44] width 6 height 10
